Goal: Information Seeking & Learning: Check status

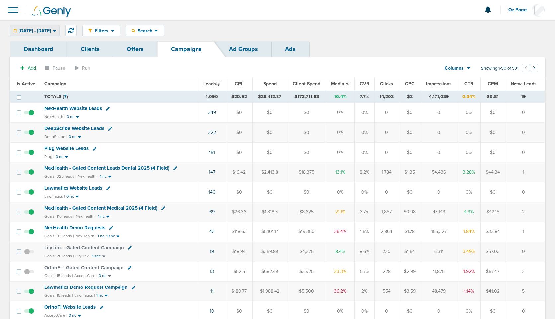
click at [51, 33] on span "08.01.2025 - 08.18.2025" at bounding box center [35, 31] width 33 height 5
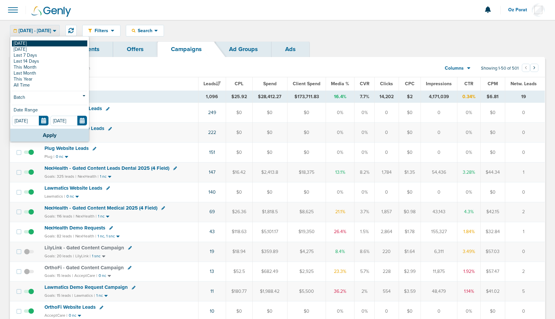
click at [53, 44] on link "[DATE]" at bounding box center [49, 43] width 75 height 6
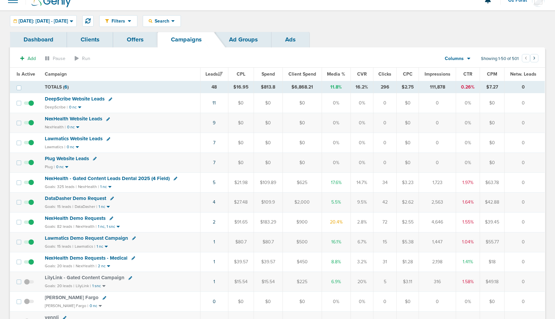
scroll to position [12, 0]
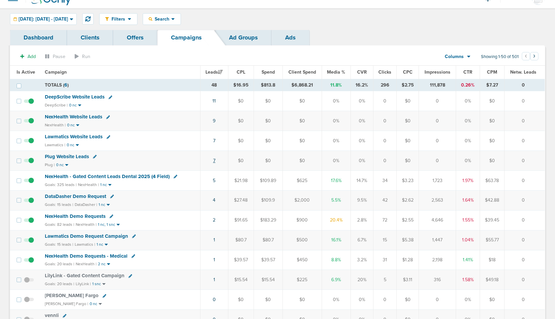
click at [215, 161] on link "7" at bounding box center [214, 161] width 2 height 6
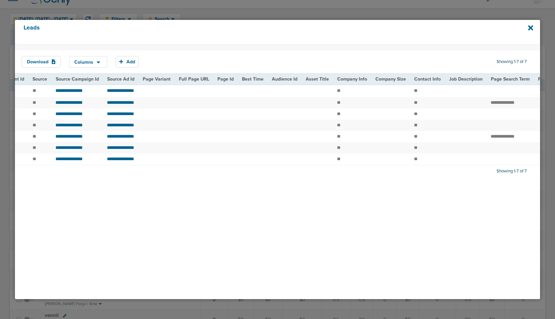
scroll to position [0, 759]
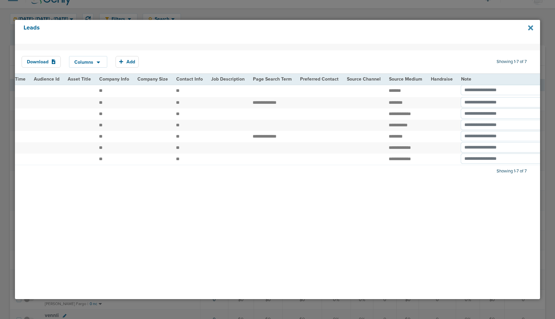
click at [531, 26] on icon at bounding box center [530, 27] width 5 height 7
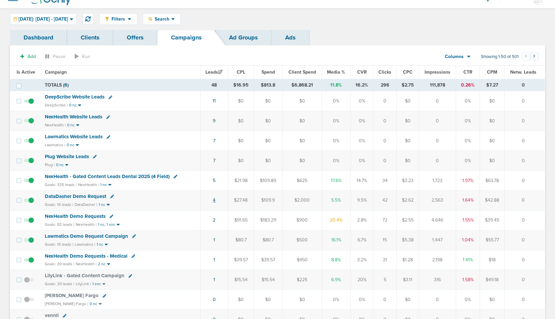
click at [215, 199] on link "4" at bounding box center [214, 200] width 3 height 6
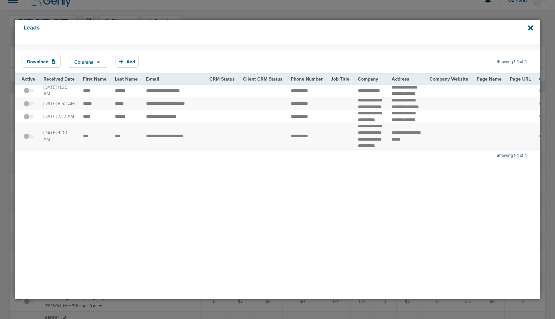
scroll to position [6, 0]
drag, startPoint x: 128, startPoint y: 95, endPoint x: 82, endPoint y: 95, distance: 45.5
drag, startPoint x: 81, startPoint y: 116, endPoint x: 130, endPoint y: 119, distance: 49.2
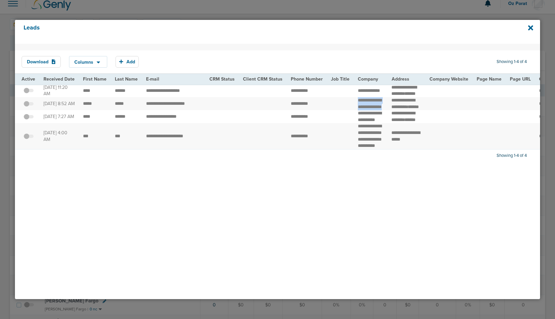
drag, startPoint x: 353, startPoint y: 111, endPoint x: 373, endPoint y: 122, distance: 23.3
click at [373, 110] on td "**********" at bounding box center [371, 103] width 34 height 13
copy td "**********"
click at [529, 25] on icon at bounding box center [530, 27] width 5 height 7
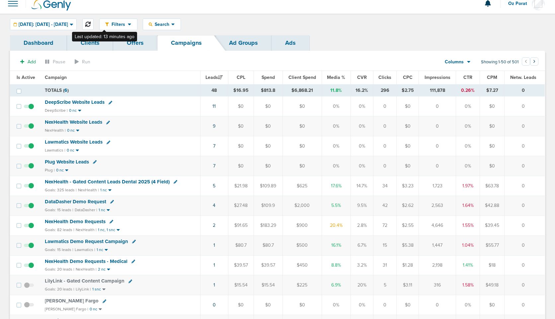
click at [91, 23] on icon at bounding box center [87, 24] width 5 height 5
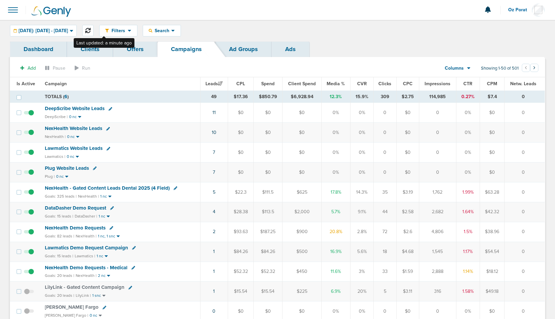
click at [91, 29] on icon at bounding box center [87, 30] width 5 height 5
click at [91, 31] on icon at bounding box center [87, 30] width 5 height 5
click at [91, 28] on icon at bounding box center [87, 30] width 5 height 5
click at [44, 29] on span "[DATE]: [DATE] - [DATE]" at bounding box center [43, 31] width 49 height 5
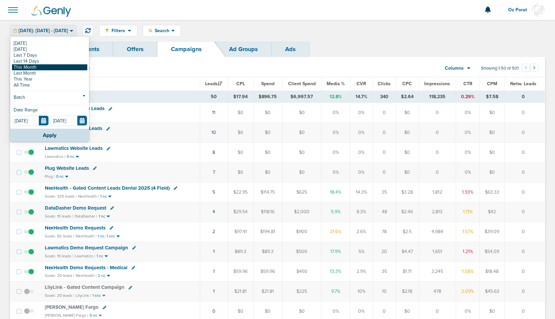
click at [38, 66] on link "This Month" at bounding box center [49, 67] width 75 height 6
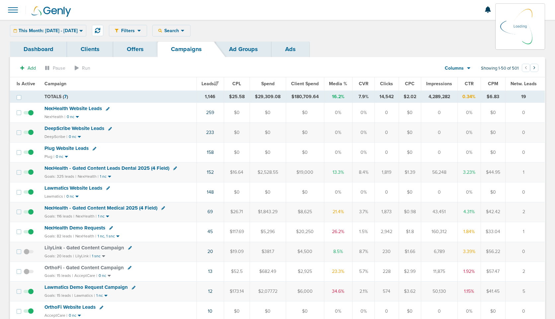
click at [462, 68] on div "Columns Media Stats Sales Performance Custom" at bounding box center [457, 68] width 46 height 13
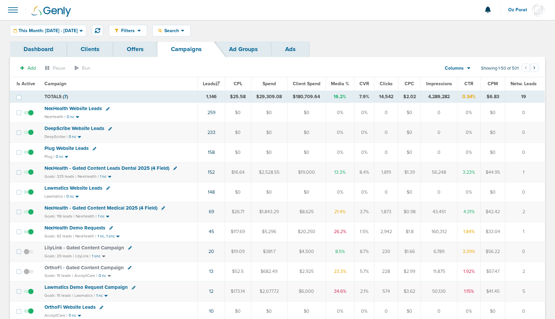
click at [466, 68] on div "Columns" at bounding box center [453, 68] width 29 height 7
click at [467, 86] on link "Sales Performance" at bounding box center [472, 88] width 66 height 8
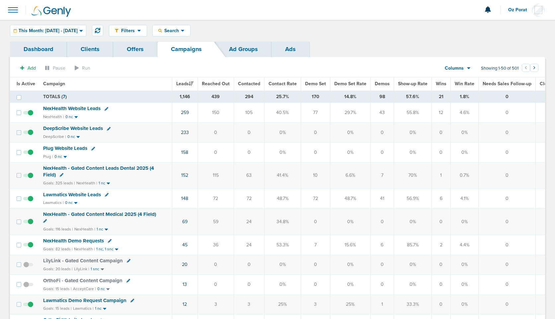
click at [381, 82] on span "Demos" at bounding box center [382, 84] width 15 height 6
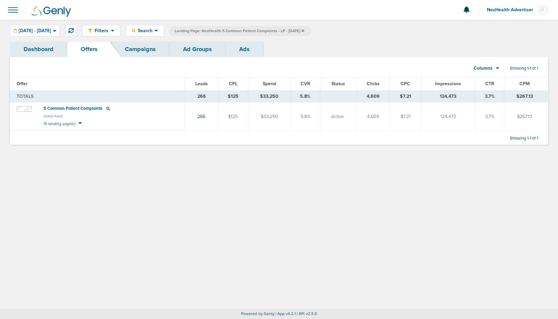
click at [131, 52] on link "Campaigns" at bounding box center [140, 49] width 58 height 16
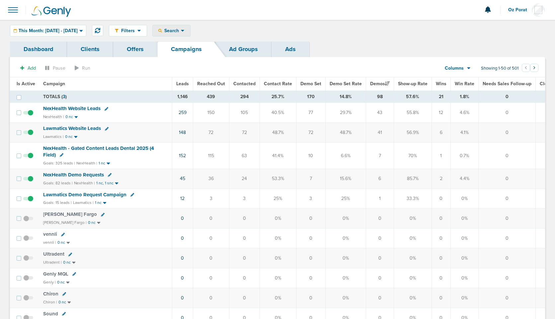
click at [181, 33] on span "Search" at bounding box center [171, 31] width 19 height 6
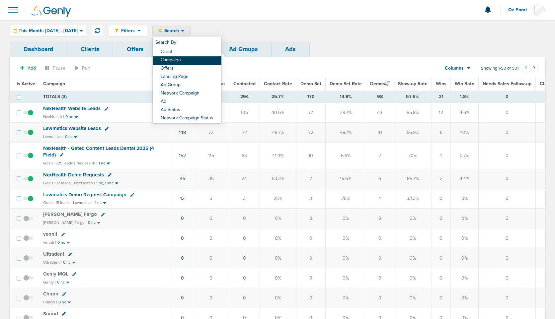
click at [195, 58] on link "Campaign" at bounding box center [187, 60] width 69 height 8
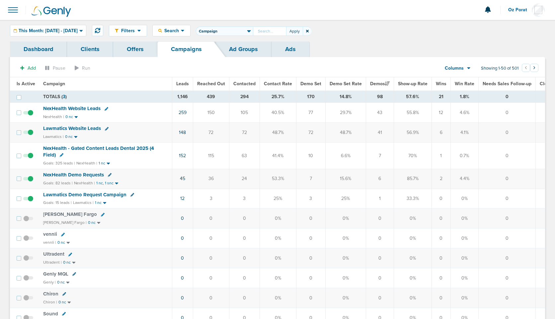
click at [253, 34] on select "Client Campaign Offers Landing Page Ad Group Network Campaign Ad Ad Status Netw…" at bounding box center [224, 31] width 57 height 9
select select "clientName"
click at [286, 32] on input "text" at bounding box center [269, 31] width 33 height 9
click at [312, 31] on span at bounding box center [307, 31] width 9 height 9
click at [309, 31] on icon at bounding box center [307, 31] width 3 height 3
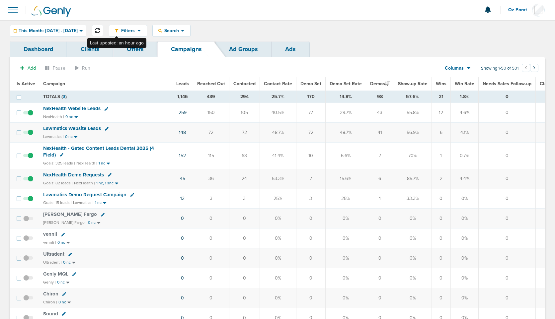
click at [100, 29] on icon at bounding box center [97, 30] width 5 height 5
click at [182, 84] on span "Leads" at bounding box center [182, 84] width 13 height 6
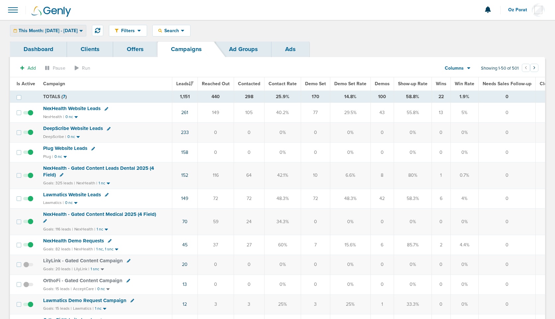
click at [64, 30] on span "This Month: [DATE] - [DATE]" at bounding box center [48, 31] width 59 height 5
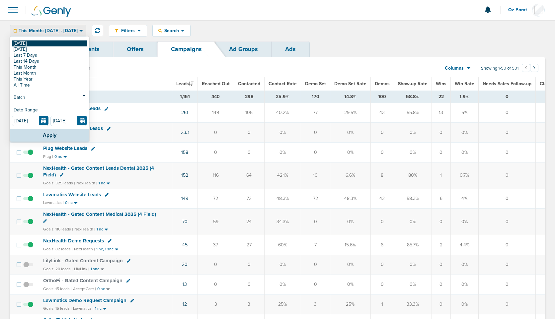
click at [41, 45] on link "[DATE]" at bounding box center [49, 43] width 75 height 6
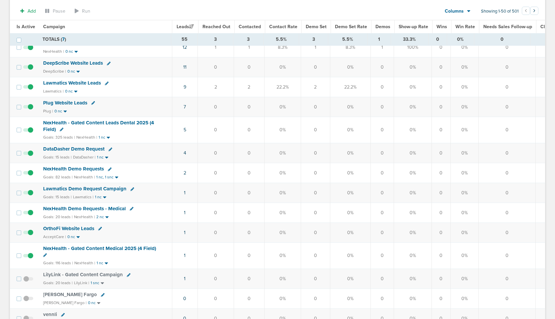
scroll to position [68, 0]
click at [185, 231] on link "1" at bounding box center [185, 232] width 2 height 6
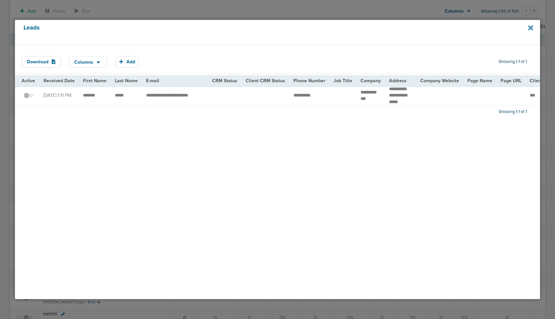
click at [528, 28] on icon at bounding box center [530, 27] width 5 height 7
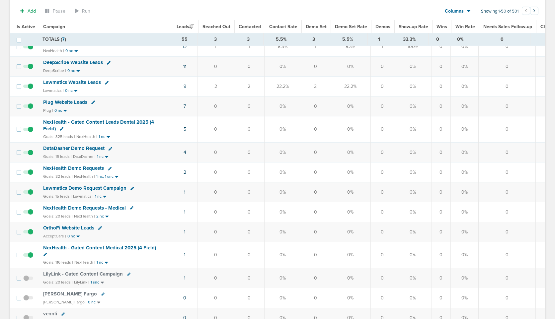
click at [183, 230] on td "1" at bounding box center [185, 232] width 26 height 20
click at [186, 232] on td "1" at bounding box center [185, 232] width 26 height 20
click at [185, 231] on link "1" at bounding box center [185, 232] width 2 height 6
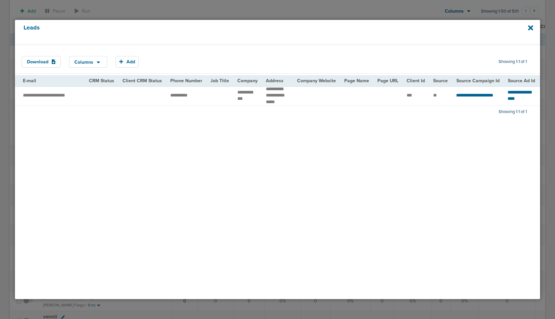
scroll to position [0, 0]
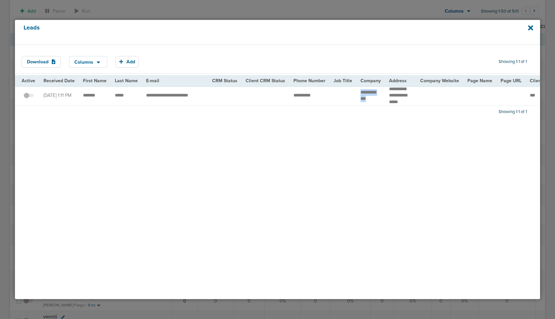
drag, startPoint x: 355, startPoint y: 92, endPoint x: 370, endPoint y: 100, distance: 17.4
click at [370, 100] on td "**********" at bounding box center [370, 96] width 29 height 20
